Goal: Browse casually

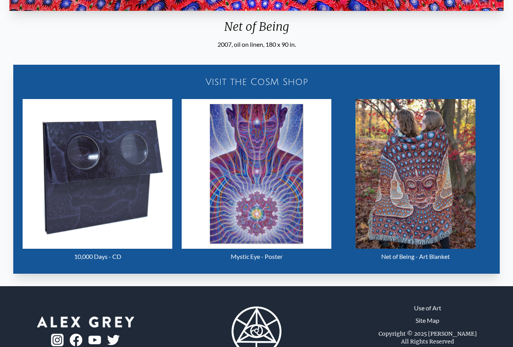
scroll to position [312, 0]
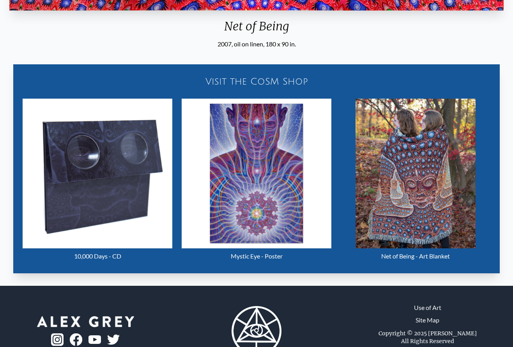
click at [111, 192] on img "25 / 31" at bounding box center [98, 174] width 150 height 150
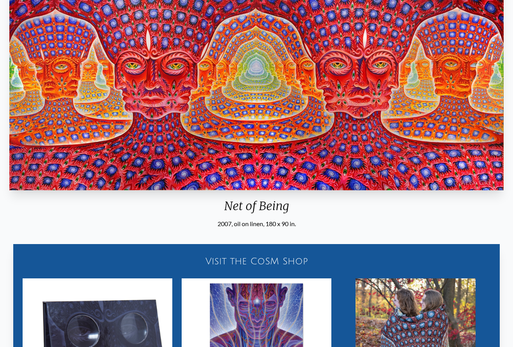
scroll to position [39, 0]
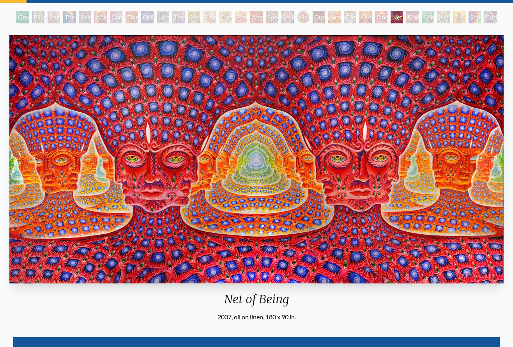
click at [305, 16] on div "Vision [PERSON_NAME]" at bounding box center [303, 17] width 12 height 12
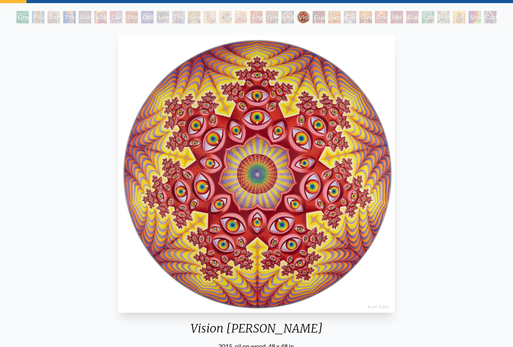
click at [29, 18] on div "Green Hand" at bounding box center [22, 17] width 12 height 12
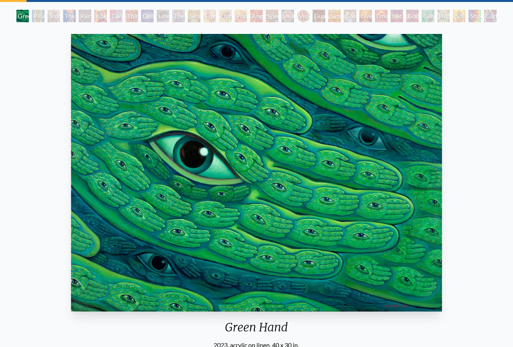
scroll to position [39, 0]
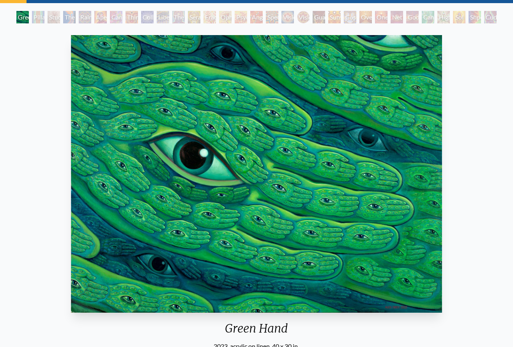
click at [33, 16] on div "Pillar of Awareness" at bounding box center [38, 17] width 12 height 12
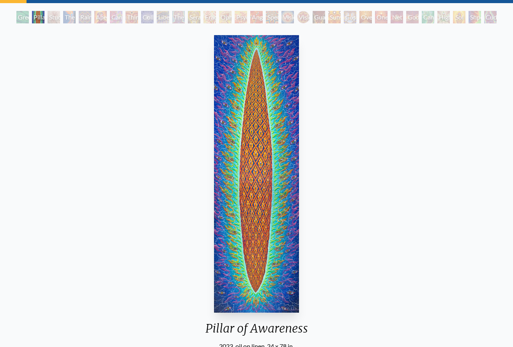
click at [286, 13] on div "Vision Crystal" at bounding box center [287, 17] width 12 height 12
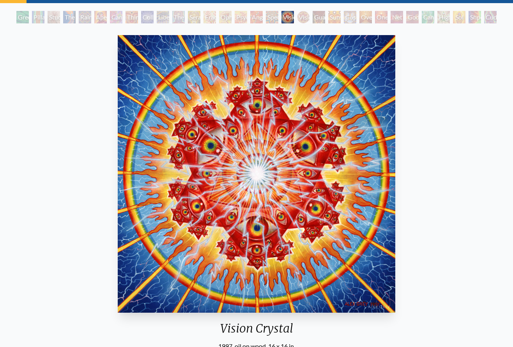
click at [481, 19] on div "Shpongled" at bounding box center [474, 17] width 12 height 12
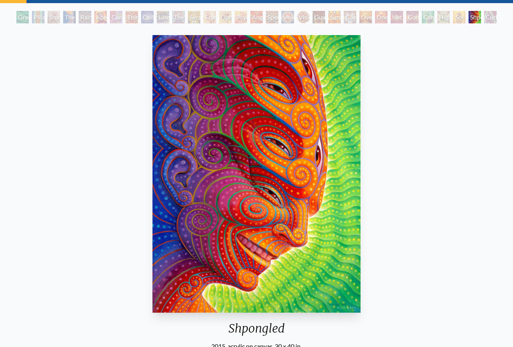
click at [486, 14] on div "Cuddle" at bounding box center [490, 17] width 12 height 12
